Goal: Book appointment/travel/reservation

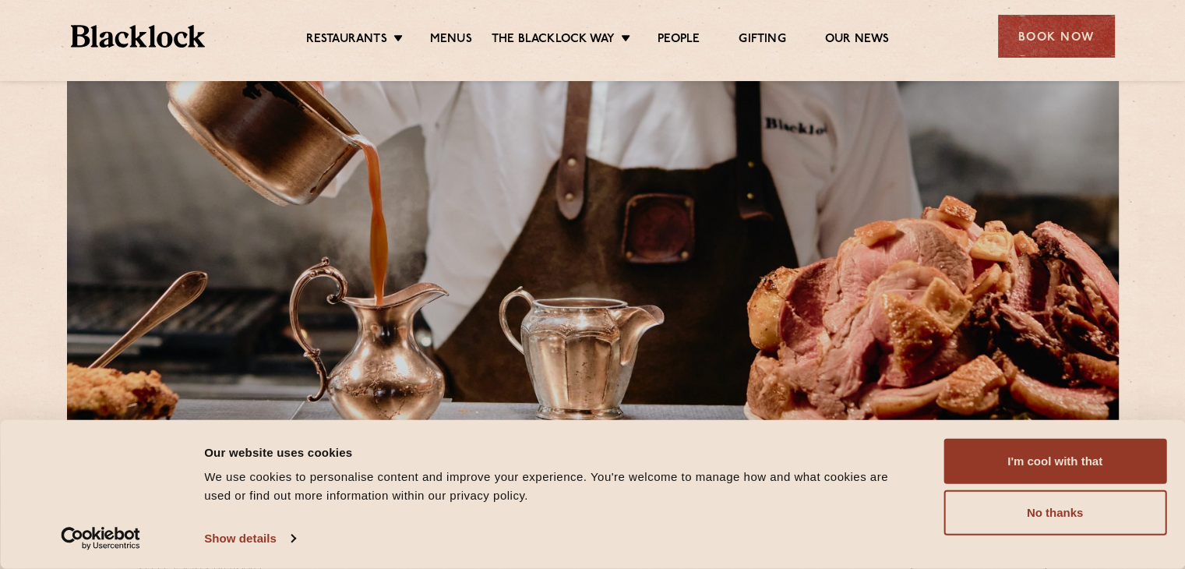
scroll to position [78, 0]
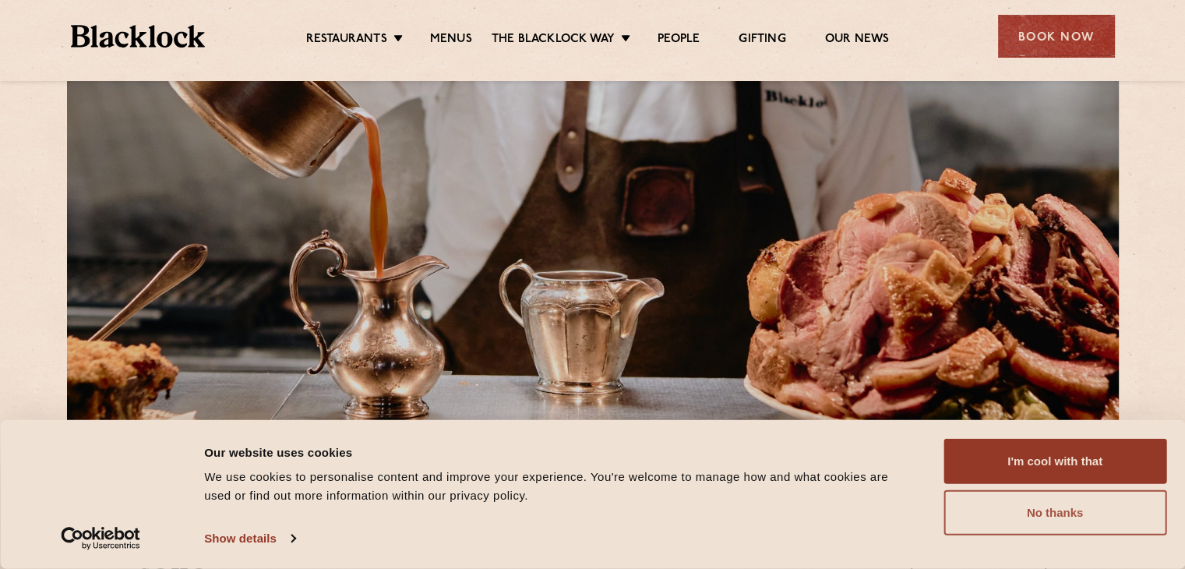
click at [1057, 514] on button "No thanks" at bounding box center [1055, 512] width 223 height 45
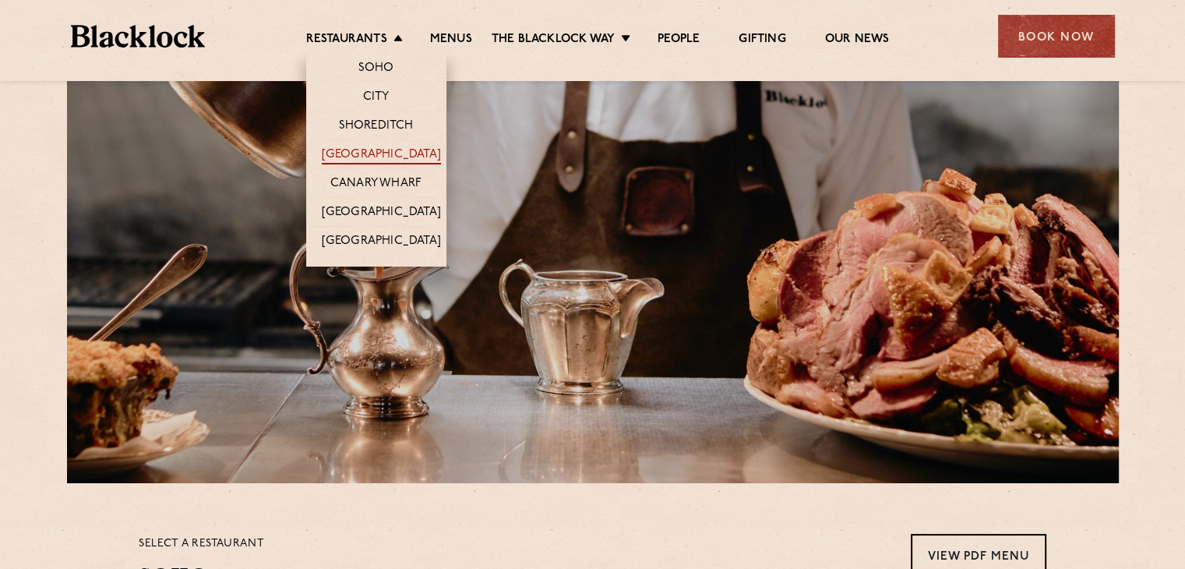
click at [380, 153] on link "[GEOGRAPHIC_DATA]" at bounding box center [381, 155] width 119 height 17
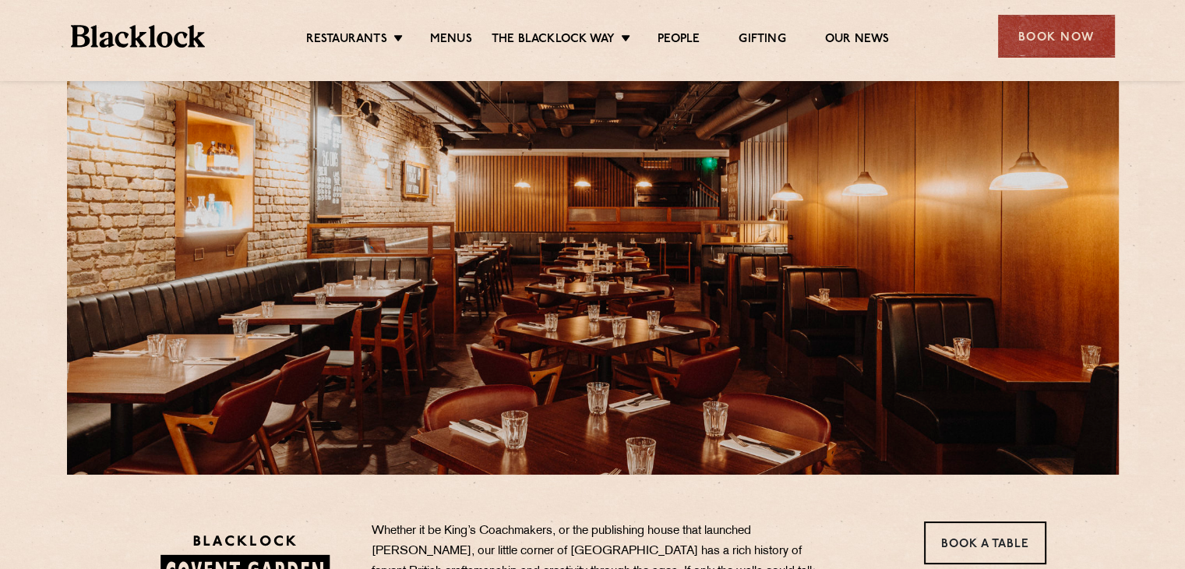
scroll to position [78, 0]
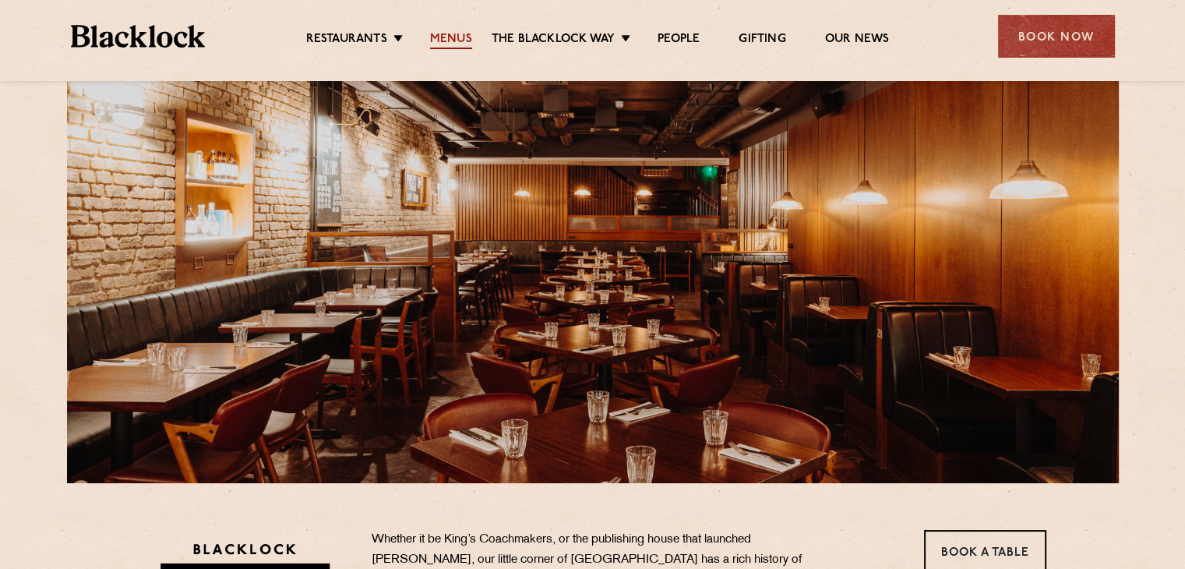
click at [450, 37] on link "Menus" at bounding box center [451, 40] width 42 height 17
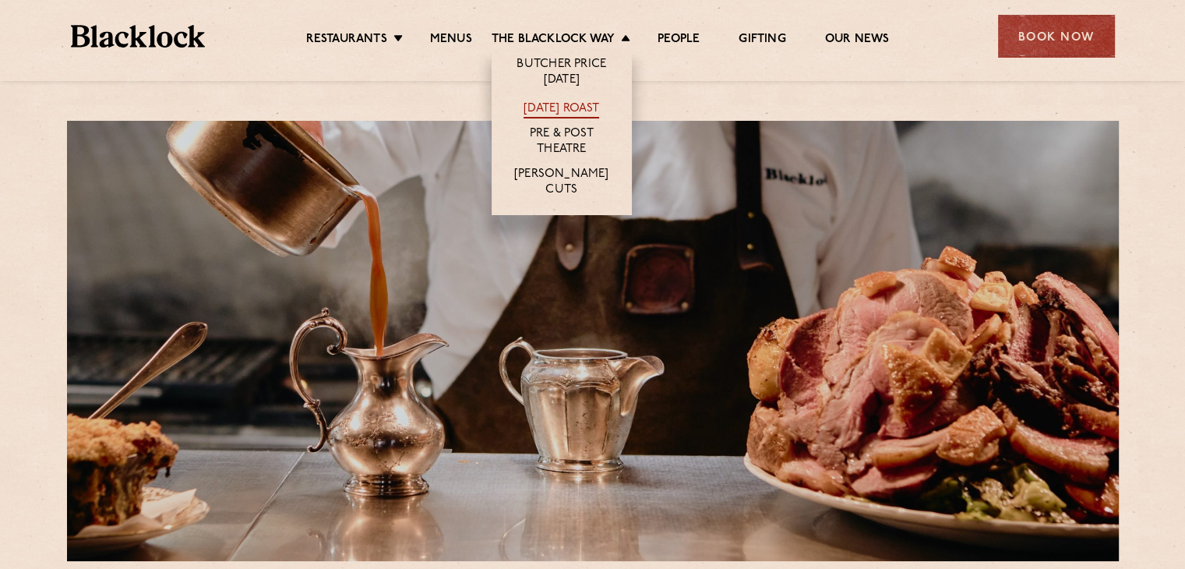
click at [568, 108] on link "[DATE] Roast" at bounding box center [562, 109] width 76 height 17
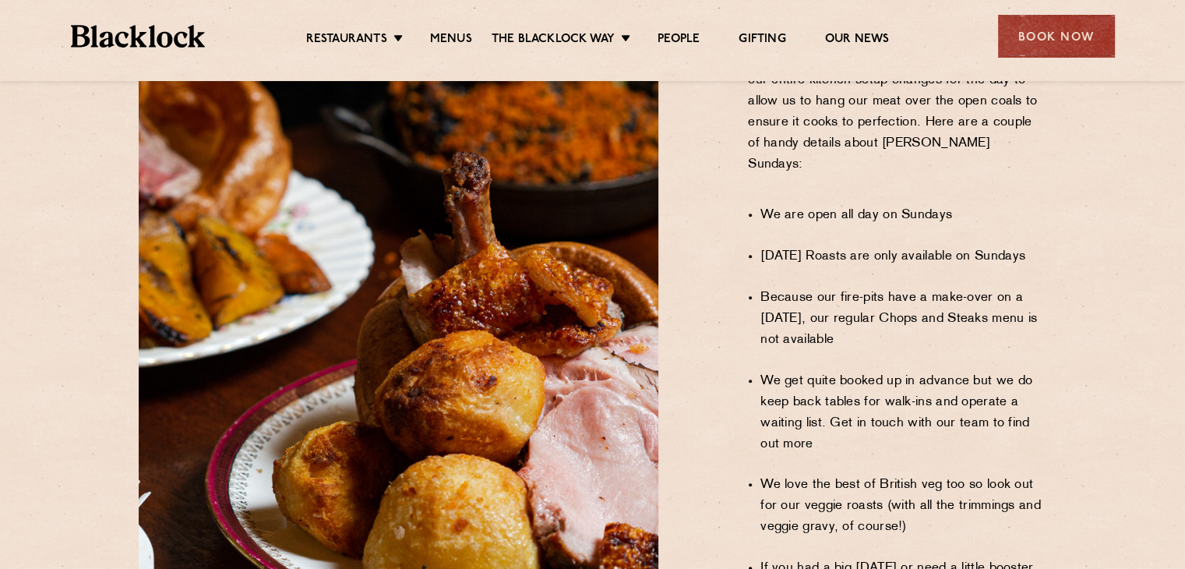
scroll to position [1247, 0]
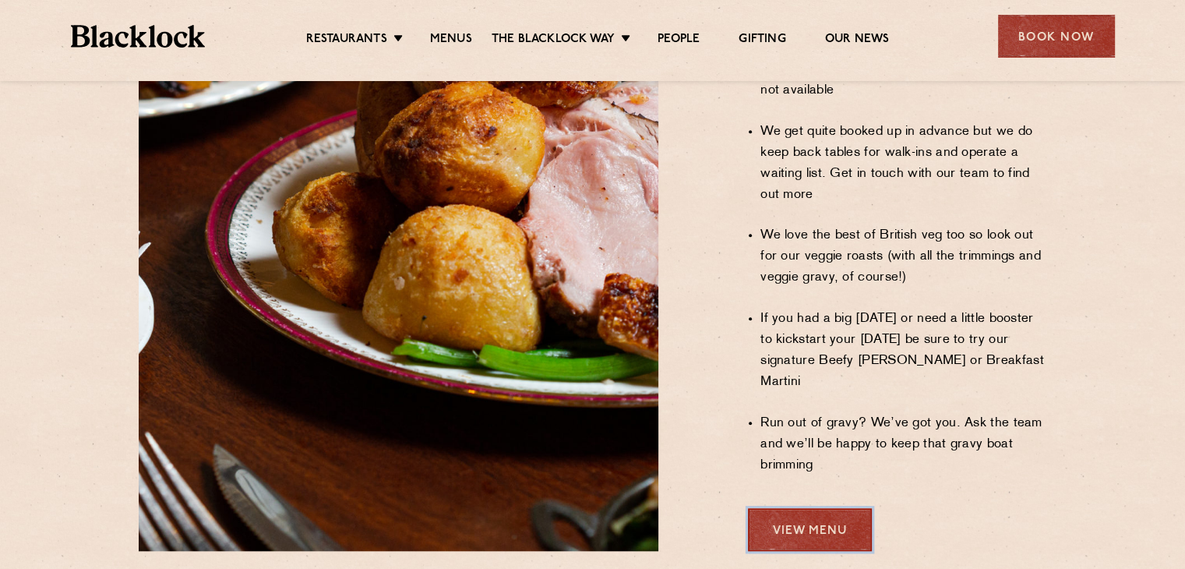
click at [832, 508] on link "View Menu" at bounding box center [810, 529] width 124 height 43
